Goal: Find specific page/section: Find specific page/section

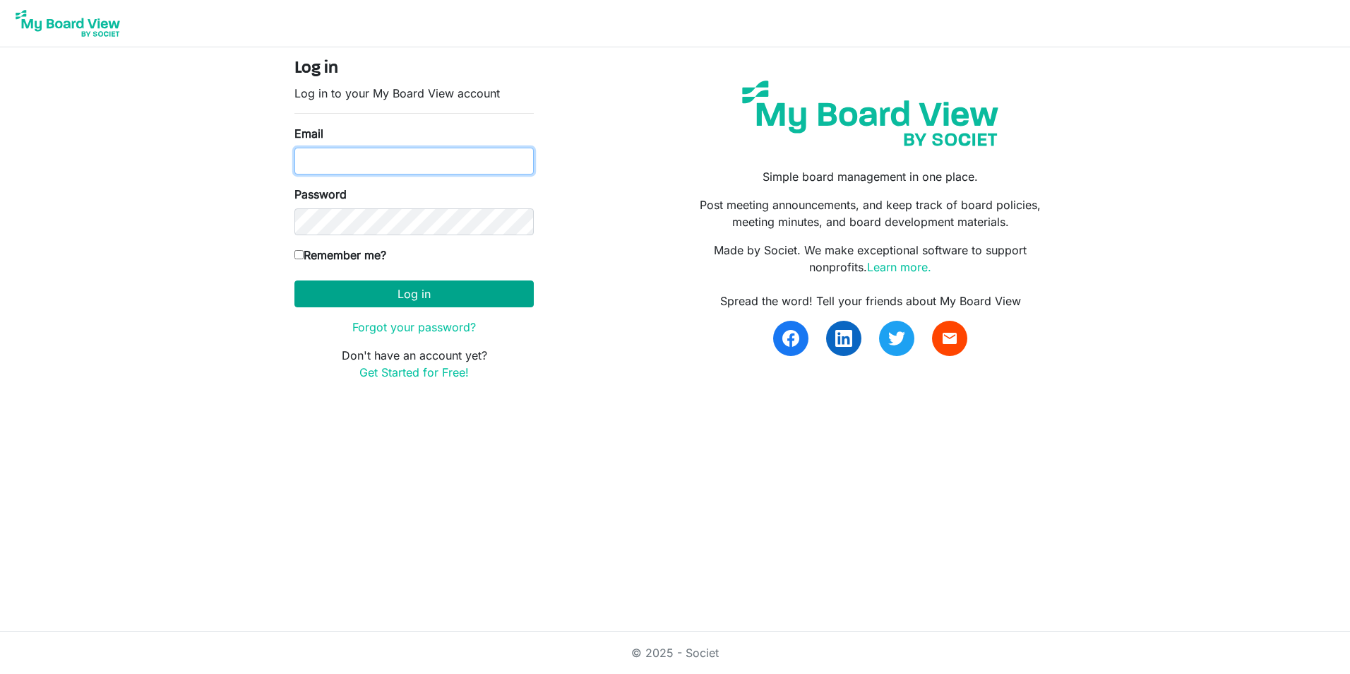
type input "karinar@lampchc.org"
click at [402, 285] on button "Log in" at bounding box center [414, 293] width 239 height 27
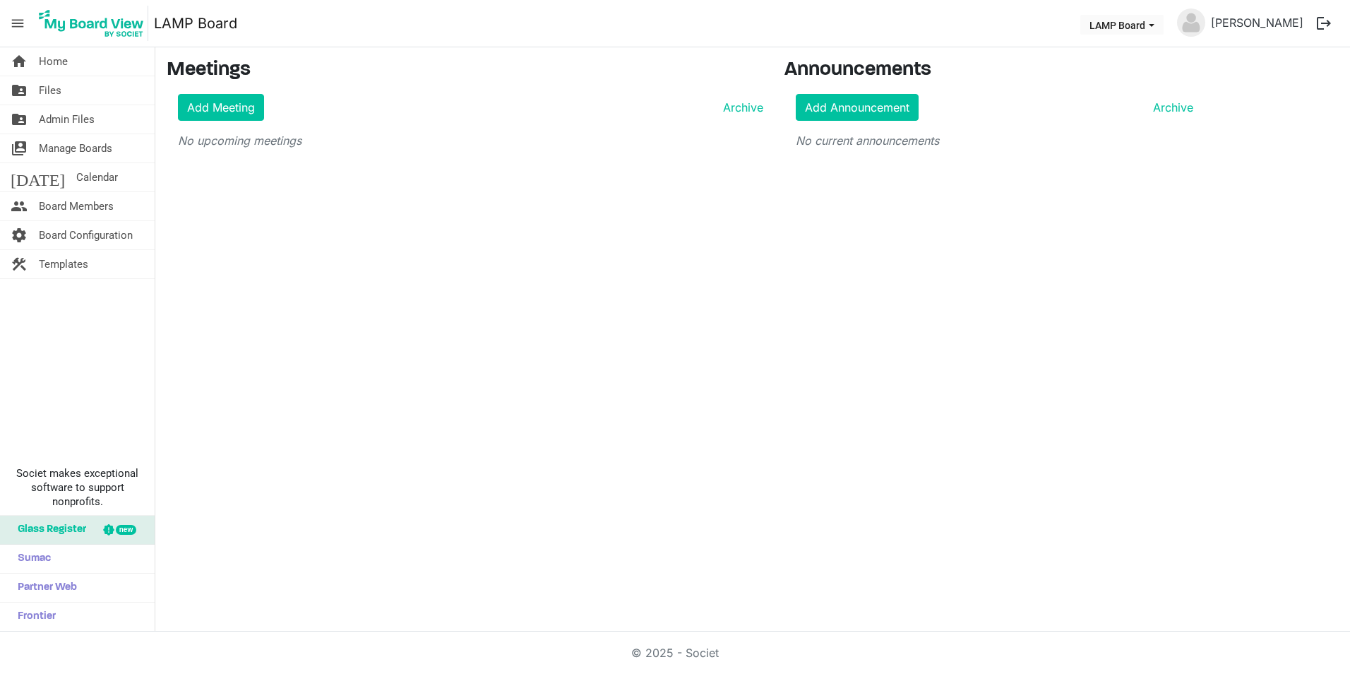
click at [361, 46] on nav "menu LAMP Board LAMP Board [PERSON_NAME] logout" at bounding box center [675, 23] width 1350 height 47
click at [59, 101] on span "Files" at bounding box center [50, 90] width 23 height 28
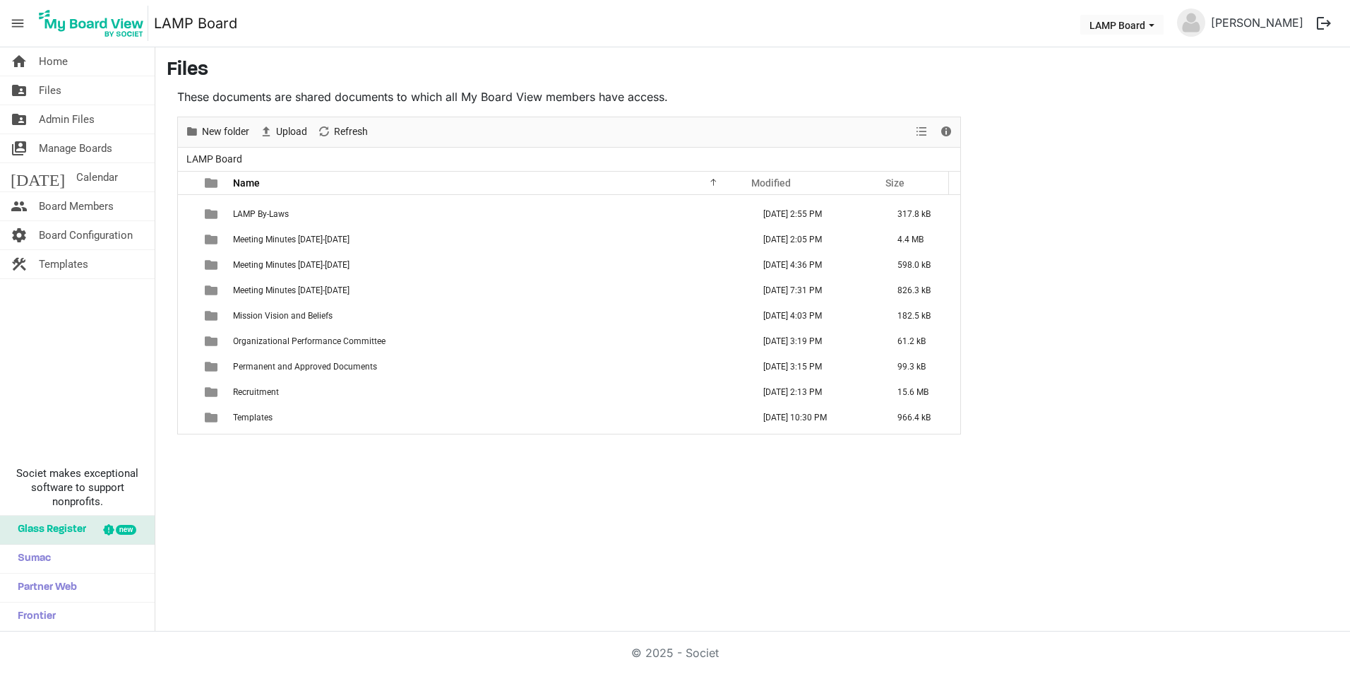
scroll to position [626, 0]
